Goal: Transaction & Acquisition: Purchase product/service

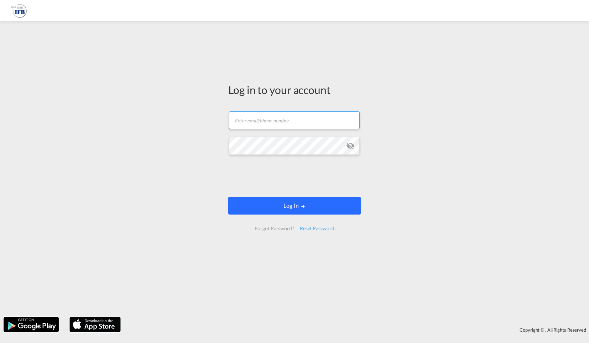
type input "[PERSON_NAME][EMAIL_ADDRESS][PERSON_NAME][DOMAIN_NAME]"
click at [275, 207] on button "Log In" at bounding box center [294, 206] width 132 height 18
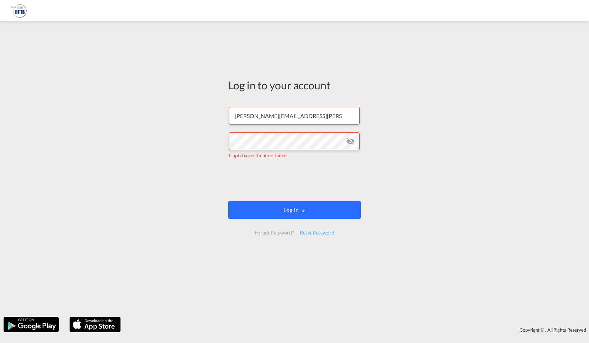
click at [264, 211] on button "Log In" at bounding box center [294, 210] width 132 height 18
